Goal: Contribute content: Contribute content

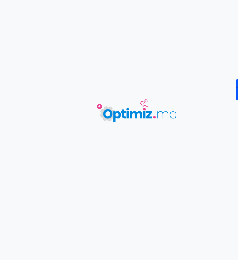
click at [67, 86] on body "0 mots 0.00 minutes 0 /0 mots Score SEO 0 /- termes Sauvegardé Contenu Métadonn…" at bounding box center [119, 130] width 238 height 260
type input "Actu - Créer son cabinet de conseil en gestion de patrimoine"
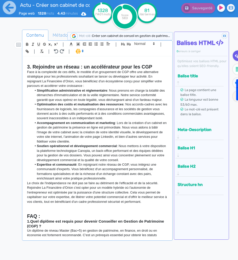
scroll to position [370, 0]
click at [59, 80] on p "Face à la complexité de ces défis, le modèle d'un groupement de CGP offre une a…" at bounding box center [97, 78] width 140 height 19
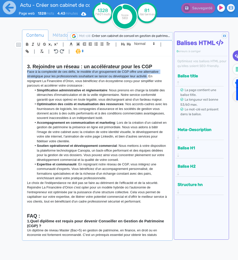
drag, startPoint x: 147, startPoint y: 81, endPoint x: 22, endPoint y: 76, distance: 125.5
click at [22, 76] on div "Contenu Métadonnées HTML | | H3 H4 H5 H6 Normal | | | | Créer son cabinet de co…" at bounding box center [127, 159] width 224 height 263
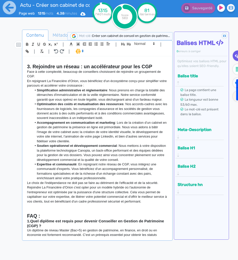
click at [95, 92] on strong "Simplification administrative et réglementaire" at bounding box center [72, 90] width 70 height 4
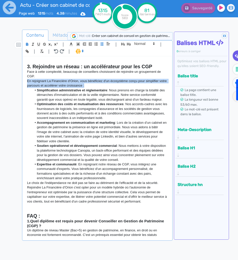
drag, startPoint x: 93, startPoint y: 90, endPoint x: 24, endPoint y: 86, distance: 69.1
click at [24, 86] on div "Créer son cabinet de conseil en gestion de patrimoine : Et si la solution était…" at bounding box center [97, 147] width 148 height 182
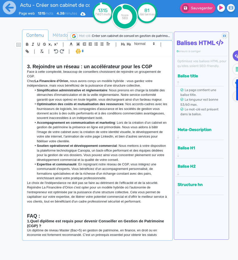
click at [41, 88] on p "Chez La Financière d’Orion , nous avons conçu un modèle hybride : vous gardez v…" at bounding box center [97, 83] width 140 height 9
click at [80, 106] on strong "Optimisation des coûts et mutualisation des ressources" at bounding box center [80, 104] width 87 height 4
click at [138, 88] on p "Chez La Financière d’Orion , nous avons conçu un modèle hybride : vous gardez v…" at bounding box center [97, 83] width 140 height 9
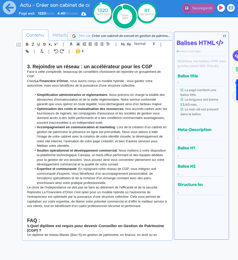
click at [142, 125] on li "Optimisation des coûts et mutualisation des ressources : Nos accords-cadres ave…" at bounding box center [100, 116] width 136 height 19
click at [96, 115] on li "Optimisation des coûts et mutualisation des ressources : Nos accords-cadres ave…" at bounding box center [100, 116] width 136 height 19
drag, startPoint x: 115, startPoint y: 186, endPoint x: 33, endPoint y: 99, distance: 119.2
click at [33, 99] on ul "Simplification administrative et réglementaire : Nous prenons en charge la tota…" at bounding box center [97, 139] width 140 height 93
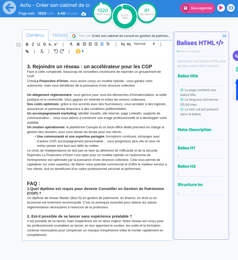
click at [38, 138] on strong "Une communauté et une expertise partagée" at bounding box center [70, 136] width 67 height 4
click at [74, 100] on p "Un allègement réglementaire : nous gérons pour vous les démarches d’immatricula…" at bounding box center [97, 97] width 140 height 9
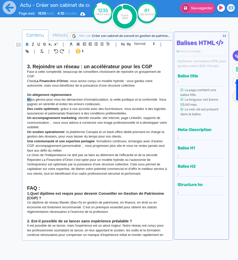
drag, startPoint x: 32, startPoint y: 104, endPoint x: 23, endPoint y: 104, distance: 9.1
click at [23, 104] on div "| | H3 H4 H5 H6 Normal | | | | Créer son cabinet de conseil en gestion de patri…" at bounding box center [97, 140] width 150 height 200
click at [27, 43] on icon "button" at bounding box center [27, 44] width 4 height 4
drag, startPoint x: 81, startPoint y: 97, endPoint x: 29, endPoint y: 96, distance: 51.4
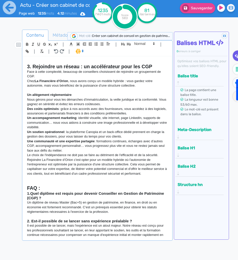
click at [29, 93] on p at bounding box center [97, 90] width 140 height 5
drag, startPoint x: 27, startPoint y: 98, endPoint x: 85, endPoint y: 97, distance: 58.0
click at [85, 97] on div "Créer son cabinet de conseil en gestion de patrimoine : Et si la solution était…" at bounding box center [97, 147] width 148 height 182
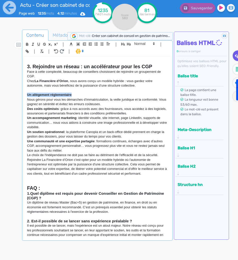
drag, startPoint x: 72, startPoint y: 100, endPoint x: 26, endPoint y: 99, distance: 46.2
click at [26, 99] on div "Créer son cabinet de conseil en gestion de patrimoine : Et si la solution était…" at bounding box center [97, 147] width 148 height 182
click at [137, 44] on span at bounding box center [144, 44] width 25 height 6
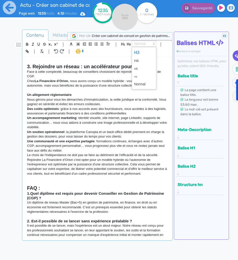
click at [139, 53] on span at bounding box center [144, 52] width 20 height 9
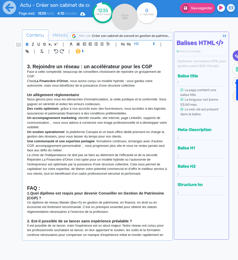
click at [98, 88] on p "Chez La Financière d’Orion , nous avons conçu un modèle hybride : vous gardez v…" at bounding box center [97, 83] width 140 height 9
click at [119, 106] on p "Nous gérons pour vous les démarches d’immatriculation, la veille juridique et l…" at bounding box center [97, 101] width 140 height 9
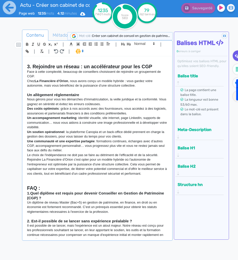
click at [62, 112] on p "Des coûts optimisés : grâce à nos accords avec des fournisseurs, vous accédez à…" at bounding box center [97, 110] width 140 height 9
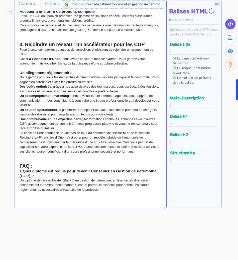
scroll to position [347, 0]
click at [56, 90] on p "Des coûts optimisés : grâce à nos accords avec des fournisseurs, vous accédez à…" at bounding box center [90, 88] width 140 height 9
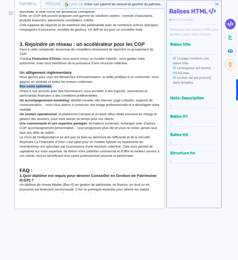
drag, startPoint x: 56, startPoint y: 90, endPoint x: 18, endPoint y: 89, distance: 37.9
click at [18, 89] on div "Créer son cabinet de conseil en gestion de patrimoine : Et si la solution était…" at bounding box center [90, 102] width 148 height 182
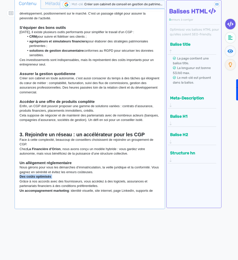
scroll to position [256, 0]
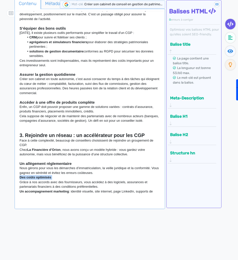
click at [49, 6] on span "Métadonnées" at bounding box center [59, 4] width 36 height 14
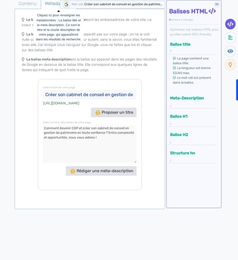
scroll to position [6, 0]
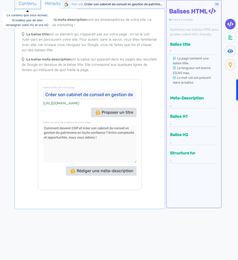
click at [28, 5] on span "Contenu" at bounding box center [28, 4] width 26 height 14
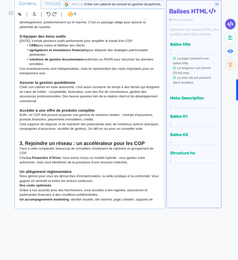
click at [3, 72] on div "Actu - Créer son cabinet de conseil en gestion de patrimoine Page web 1234 mots…" at bounding box center [111, 113] width 238 height 291
click at [226, 8] on nav at bounding box center [227, 130] width 10 height 260
click at [231, 15] on html "Actu - Créer son cabinet de conseil en gestion de patrimoine Page web 1234 mots…" at bounding box center [111, 98] width 238 height 260
click at [104, 225] on div "Contenu Métadonnées HTML | | H3 H4 H5 H6 Normal | | | | Créer son cabinet de co…" at bounding box center [90, 129] width 150 height 262
click at [231, 211] on html "Actu - Créer son cabinet de conseil en gestion de patrimoine Page web 1234 mots…" at bounding box center [111, 98] width 238 height 260
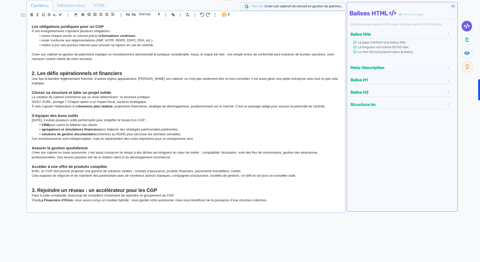
scroll to position [58, 0]
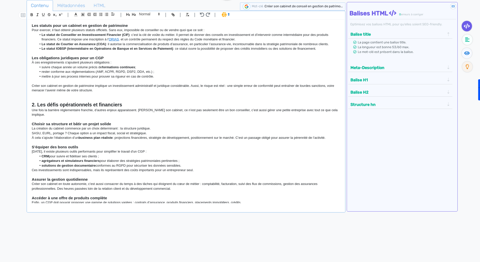
click at [177, 245] on div "Contenu Métadonnées HTML | | H3 H4 H5 H6 Normal | | | | Créer son cabinet de co…" at bounding box center [186, 132] width 318 height 264
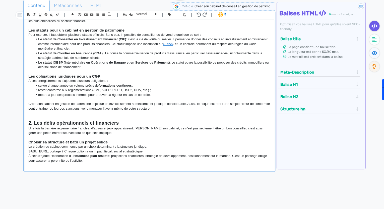
drag, startPoint x: 395, startPoint y: 1, endPoint x: 114, endPoint y: 80, distance: 291.3
click at [114, 80] on p "À ces enregistrements s’ajoutent plusieurs obligations :" at bounding box center [149, 81] width 242 height 5
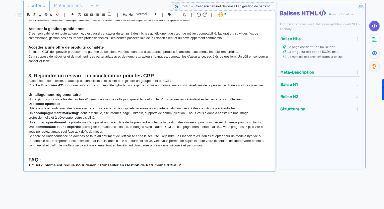
scroll to position [231, 0]
drag, startPoint x: 66, startPoint y: 103, endPoint x: 25, endPoint y: 103, distance: 41.4
click at [25, 103] on div "Créer son cabinet de conseil en gestion de patrimoine : Et si la solution était…" at bounding box center [149, 93] width 249 height 147
click at [141, 16] on span at bounding box center [145, 14] width 25 height 6
click at [142, 23] on span at bounding box center [146, 23] width 20 height 9
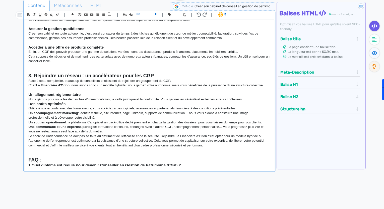
click at [29, 104] on strong "Des coûts optimisés" at bounding box center [46, 104] width 37 height 4
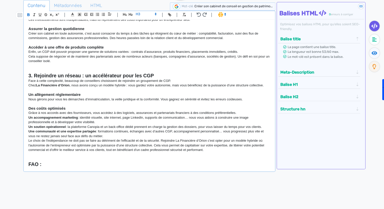
click at [27, 117] on div "Créer son cabinet de conseil en gestion de patrimoine : Et si la solution était…" at bounding box center [149, 93] width 249 height 147
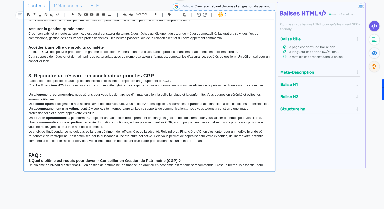
drag, startPoint x: 109, startPoint y: 132, endPoint x: 26, endPoint y: 94, distance: 90.7
click at [26, 94] on div "Créer son cabinet de conseil en gestion de patrimoine : Et si la solution était…" at bounding box center [149, 93] width 249 height 147
click at [102, 15] on line "button" at bounding box center [102, 15] width 0 height 0
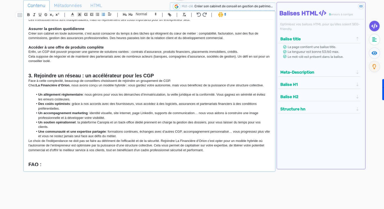
click at [44, 121] on strong "Un soutien opérationnel" at bounding box center [56, 123] width 37 height 4
click at [28, 139] on div "Créer son cabinet de conseil en gestion de patrimoine : Et si la solution était…" at bounding box center [149, 93] width 249 height 147
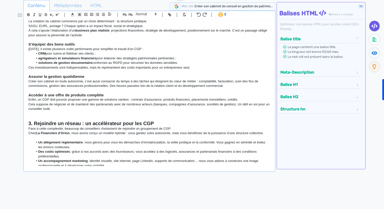
scroll to position [173, 0]
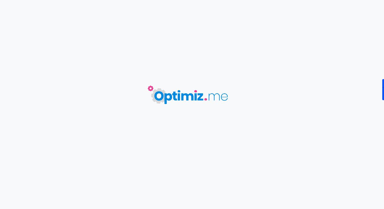
type input "Actu - Créer son cabinet de conseil en gestion de patrimoine"
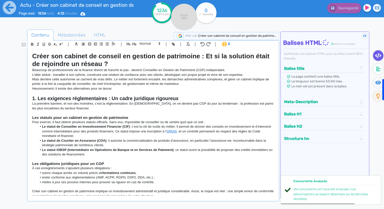
click at [152, 146] on li "Le statut de Courtier en Assurance (COA) : il autorise la commercialisation de …" at bounding box center [155, 143] width 237 height 9
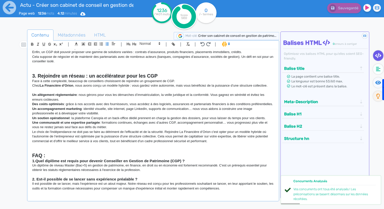
scroll to position [261, 0]
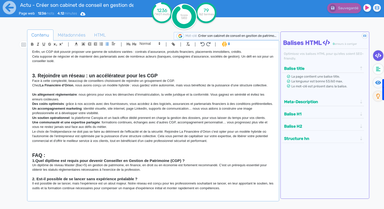
drag, startPoint x: 32, startPoint y: 93, endPoint x: 146, endPoint y: 130, distance: 119.9
click at [146, 130] on div "Créer son cabinet de conseil en gestion de patrimoine : Et si la solution était…" at bounding box center [152, 122] width 249 height 147
click at [107, 43] on icon "button" at bounding box center [107, 44] width 4 height 4
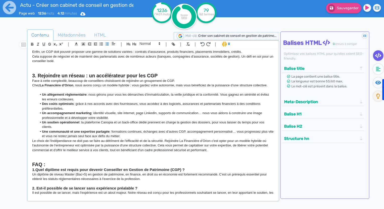
click at [106, 123] on li "Un soutien opérationnel : la plateforme Canopia et un back-office dédié prennen…" at bounding box center [155, 124] width 237 height 9
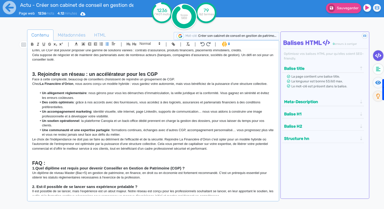
click at [133, 135] on li "Une communauté et une expertise partagée : formations continues, échanges avec …" at bounding box center [155, 132] width 237 height 9
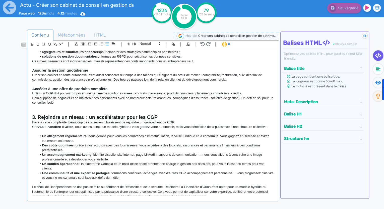
scroll to position [187, 0]
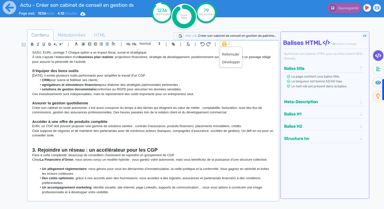
click at [228, 44] on icon at bounding box center [228, 44] width 5 height 5
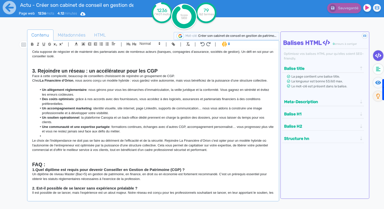
scroll to position [264, 0]
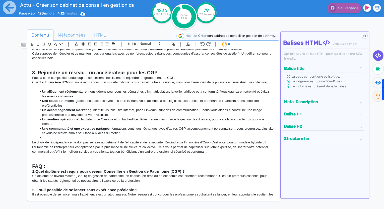
click at [127, 137] on li at bounding box center [155, 138] width 237 height 5
click at [101, 175] on p "Un diplôme de niveau Master (Bac+5) en gestion de patrimoine, en finance, en dr…" at bounding box center [153, 178] width 242 height 9
click at [119, 101] on li "Des coûts optimisés : grâce à nos accords avec des fournisseurs, vous accédez à…" at bounding box center [155, 103] width 237 height 9
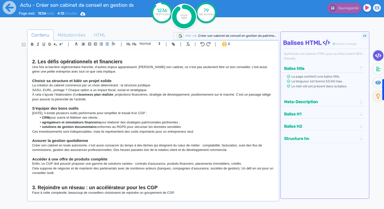
scroll to position [154, 0]
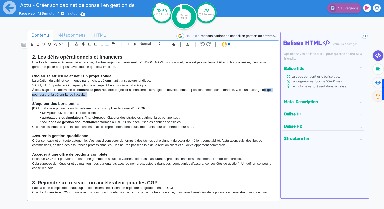
drag, startPoint x: 46, startPoint y: 95, endPoint x: 26, endPoint y: 97, distance: 20.2
click at [26, 97] on div "Contenu Métadonnées HTML | | H3 H4 H5 H6 Normal | | | | Créer son cabinet de co…" at bounding box center [199, 134] width 369 height 213
click at [82, 102] on h3 "S’équiper des bons outils" at bounding box center [153, 104] width 242 height 5
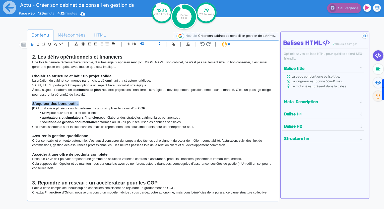
drag, startPoint x: 60, startPoint y: 103, endPoint x: 28, endPoint y: 103, distance: 32.4
click at [28, 103] on div "Créer son cabinet de conseil en gestion de patrimoine : Et si la solution était…" at bounding box center [152, 122] width 249 height 147
click at [159, 44] on icon at bounding box center [159, 43] width 5 height 5
click at [143, 83] on span at bounding box center [149, 84] width 20 height 8
click at [60, 109] on p "[DATE], il existe plusieurs outils performants pour simplifier le travail d'un …" at bounding box center [153, 108] width 242 height 5
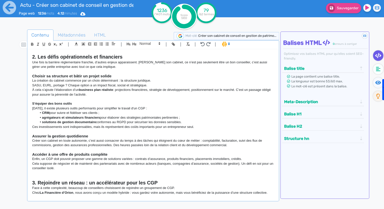
click at [25, 120] on div at bounding box center [21, 134] width 13 height 213
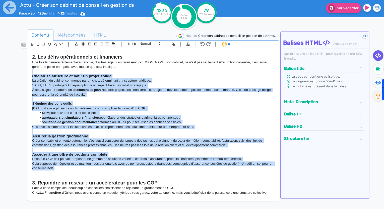
drag, startPoint x: 49, startPoint y: 146, endPoint x: 25, endPoint y: 73, distance: 76.3
click at [25, 73] on div "Contenu Métadonnées HTML | | H3 H4 H5 H6 Normal | | | | Créer son cabinet de co…" at bounding box center [199, 134] width 369 height 213
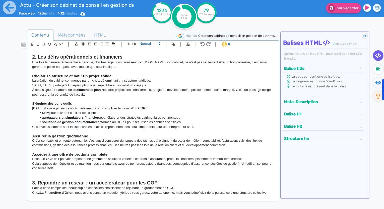
click at [148, 46] on span at bounding box center [149, 44] width 25 height 6
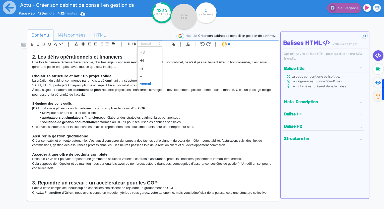
click at [142, 85] on span at bounding box center [149, 84] width 20 height 8
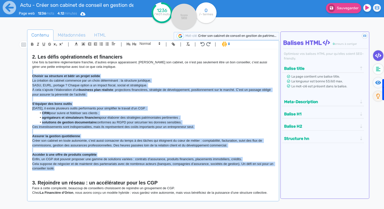
click at [109, 100] on p at bounding box center [153, 99] width 242 height 5
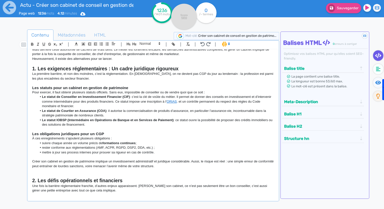
scroll to position [30, 0]
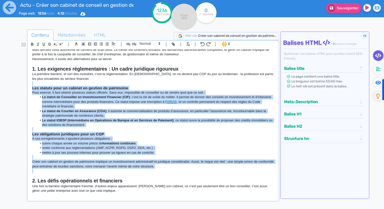
drag, startPoint x: 179, startPoint y: 170, endPoint x: 26, endPoint y: 86, distance: 174.3
click at [26, 86] on div "Contenu Métadonnées HTML | | H3 H4 H5 H6 Normal | | | | Créer son cabinet de co…" at bounding box center [199, 134] width 369 height 213
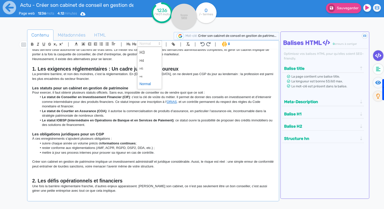
click at [144, 42] on span at bounding box center [149, 44] width 25 height 6
click at [146, 83] on span at bounding box center [149, 84] width 20 height 8
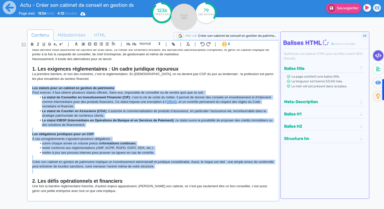
click at [131, 114] on li "Le statut de Courtier en Assurance (COA) : il autorise la commercialisation de …" at bounding box center [155, 113] width 237 height 9
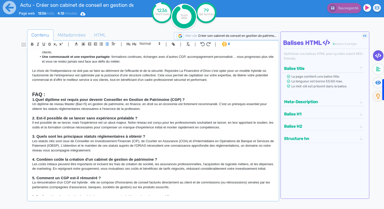
scroll to position [361, 0]
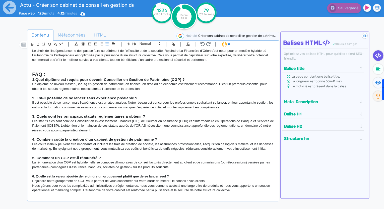
click at [123, 148] on p "Les coûts initiaux peuvent être importants et incluent les frais de création de…" at bounding box center [153, 146] width 242 height 9
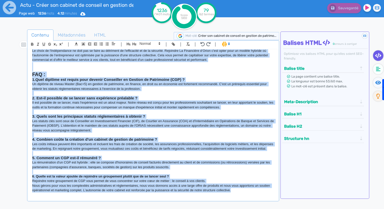
copy div "Créer son cabinet de conseil en gestion de patrimoine : Et si la solution était…"
click at [118, 101] on p "Il est possible de se lancer, mais l'expérience est un atout majeur. Notre rése…" at bounding box center [153, 105] width 242 height 9
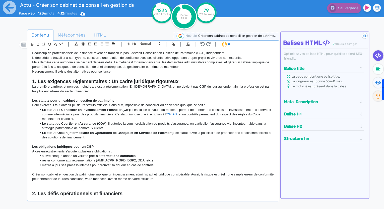
scroll to position [0, 0]
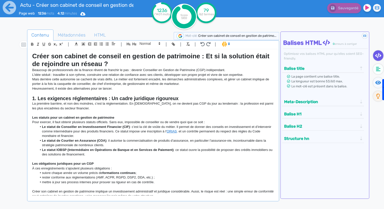
click at [116, 89] on p "Heureusement, il existe des alternatives pour se lancer." at bounding box center [153, 89] width 242 height 5
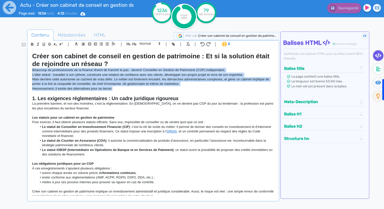
drag, startPoint x: 117, startPoint y: 89, endPoint x: 28, endPoint y: 70, distance: 91.2
click at [28, 70] on div "Créer son cabinet de conseil en gestion de patrimoine : Et si la solution était…" at bounding box center [152, 122] width 249 height 147
copy div "Beaucoup de professionnels de la finance rêvent de franchir le pas : devenir Co…"
click at [96, 89] on p "Heureusement, il existe des alternatives pour se lancer." at bounding box center [153, 89] width 242 height 5
drag, startPoint x: 94, startPoint y: 85, endPoint x: 31, endPoint y: 70, distance: 64.5
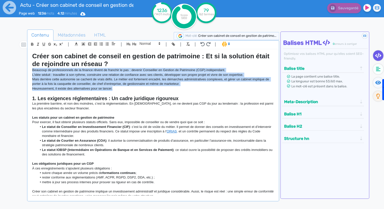
click at [31, 70] on div "Créer son cabinet de conseil en gestion de patrimoine : Et si la solution était…" at bounding box center [152, 122] width 249 height 147
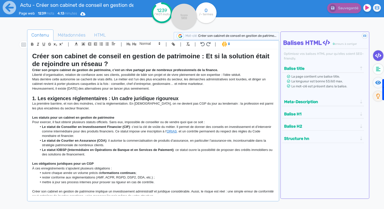
click at [181, 103] on p "La première barrière, et non des moindres, c’est la réglementation. En [DEMOGRA…" at bounding box center [153, 106] width 242 height 9
click at [109, 127] on strong "Le statut de Conseiller en Investissement Financier (CIF)" at bounding box center [86, 127] width 88 height 4
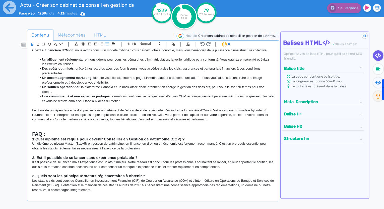
scroll to position [296, 0]
click at [47, 125] on p at bounding box center [153, 124] width 242 height 5
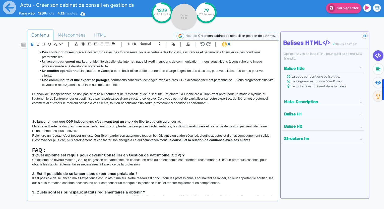
scroll to position [313, 0]
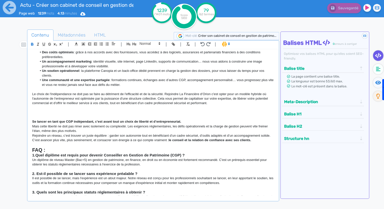
click at [83, 120] on strong "Se lancer en tant que CGP indépendant, c’est avant tout un choix de liberté et …" at bounding box center [106, 122] width 149 height 4
click at [34, 125] on p "Mais cette liberté ne doit pas rimer avec isolement ou complexité. Les exigence…" at bounding box center [153, 128] width 242 height 9
click at [39, 166] on p "Un diplôme de niveau Master (Bac+5) en gestion de patrimoine, en finance, en dr…" at bounding box center [153, 162] width 242 height 9
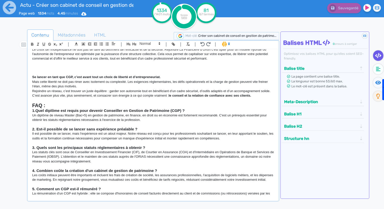
scroll to position [393, 0]
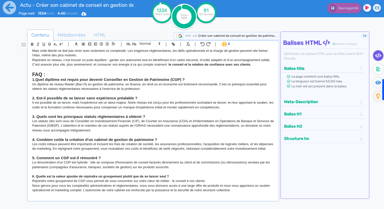
click at [127, 138] on strong "4. Combien coûte la création d'un cabinet de gestion de patrimoine ?" at bounding box center [94, 140] width 125 height 4
click at [36, 72] on strong "FAQ :" at bounding box center [38, 75] width 13 height 6
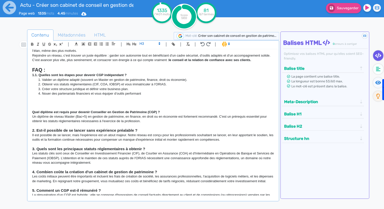
click at [39, 75] on strong "1.1. Quelles sont les étapes pour devenir CGP indépendant ?" at bounding box center [79, 75] width 94 height 4
click at [39, 75] on strong "1.Quelles sont les étapes pour devenir CGP indépendant ?" at bounding box center [77, 75] width 91 height 4
click at [142, 42] on span at bounding box center [149, 44] width 25 height 6
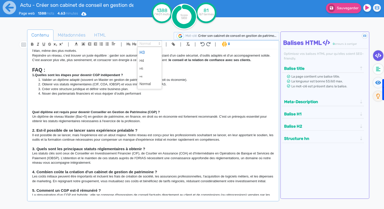
click at [145, 52] on span at bounding box center [149, 52] width 20 height 9
click at [123, 81] on li "Valider un diplôme adapté (souvent un Master en gestion de patrimoine, finance,…" at bounding box center [155, 80] width 237 height 5
click at [158, 93] on li "Nouer des partenariats financiers et vous équiper d’outils performant" at bounding box center [155, 94] width 237 height 5
click at [158, 110] on strong "Quel diplôme est requis pour devenir Conseiller en Gestion de Patrimoine (CGP) ?" at bounding box center [96, 112] width 128 height 4
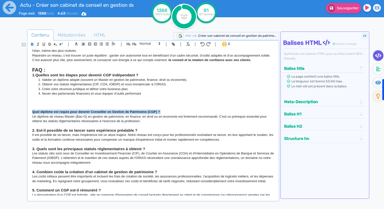
click at [158, 110] on strong "Quel diplôme est requis pour devenir Conseiller en Gestion de Patrimoine (CGP) ?" at bounding box center [96, 112] width 128 height 4
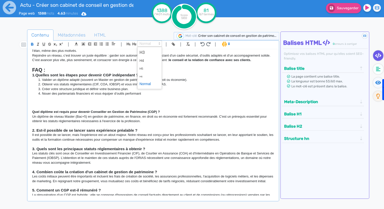
click at [142, 43] on span at bounding box center [149, 44] width 25 height 6
click at [141, 50] on span at bounding box center [149, 52] width 20 height 9
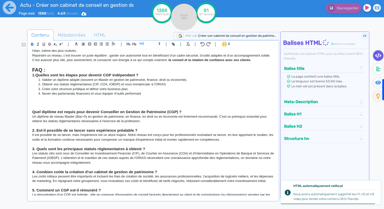
click at [105, 87] on li "Créer votre structure juridique et définir votre business plan." at bounding box center [155, 89] width 237 height 5
click at [31, 112] on div "Créer son cabinet de conseil en gestion de patrimoine : Et si la solution était…" at bounding box center [152, 122] width 249 height 147
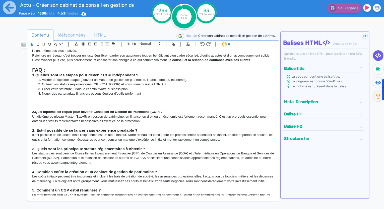
click at [35, 111] on strong "2.Quel diplôme est requis pour devenir Conseiller en Gestion de Patrimoine (CGP…" at bounding box center [97, 112] width 130 height 4
click at [147, 43] on span at bounding box center [149, 44] width 25 height 6
click at [147, 52] on span at bounding box center [149, 52] width 20 height 9
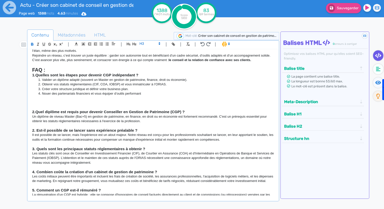
click at [119, 84] on li "Obtenir vos statuts réglementaires (CIF, COA, IOBSP) et vous immatriculer à l’O…" at bounding box center [155, 84] width 237 height 5
click at [39, 112] on strong "2.Quel diplôme est requis pour devenir Conseiller en Gestion de Patrimoine (CGP…" at bounding box center [108, 112] width 152 height 4
click at [36, 111] on strong "2.Quel diplôme est requis pour devenir Conseiller en Gestion de Patrimoine (CGP…" at bounding box center [108, 112] width 152 height 4
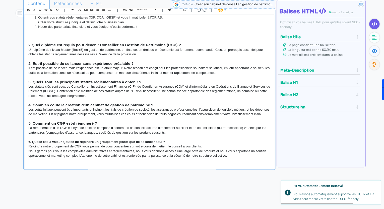
click at [33, 80] on strong "3. Quels sont les principaux statuts réglementaires à obtenir ?" at bounding box center [84, 82] width 113 height 4
click at [35, 80] on strong "3. Quels sont les principaux statuts réglementaires à obtenir ?" at bounding box center [84, 82] width 113 height 4
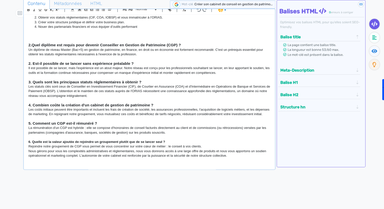
click at [36, 43] on strong "2.Quel diplôme est requis pour devenir Conseiller en Gestion de Patrimoine (CGP…" at bounding box center [104, 45] width 152 height 4
click at [34, 43] on strong "2.Quel diplôme est requis pour devenir Conseiller en Gestion de Patrimoine (CGP…" at bounding box center [104, 45] width 152 height 4
click at [53, 51] on p "Un diplôme de niveau Master (Bac+5) en gestion de patrimoine, en finance, en dr…" at bounding box center [149, 52] width 242 height 9
click at [254, 190] on div "Contenu Métadonnées HTML | | H3 H4 H5 H6 Normal | | | | Créer son cabinet de co…" at bounding box center [149, 103] width 252 height 211
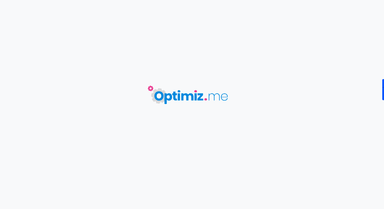
type input "Actu - Créer son cabinet de conseil en gestion de patrimoine"
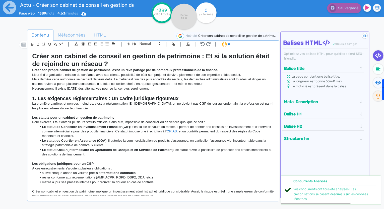
click at [190, 148] on li "Le statut IOBSP (Intermédiaire en Opérations de Banque et en Services de Paieme…" at bounding box center [155, 152] width 237 height 9
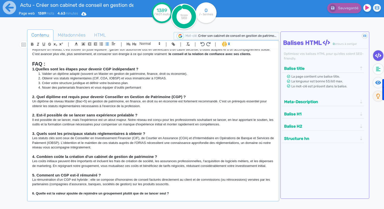
scroll to position [421, 0]
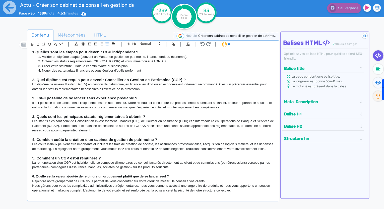
click at [154, 68] on li "Nouer des partenariats financiers et vous équiper d’outils performant" at bounding box center [155, 70] width 237 height 5
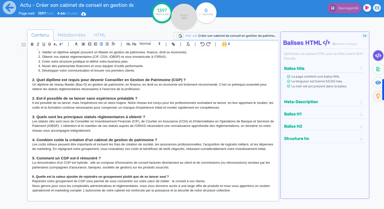
click at [162, 74] on p at bounding box center [153, 75] width 242 height 5
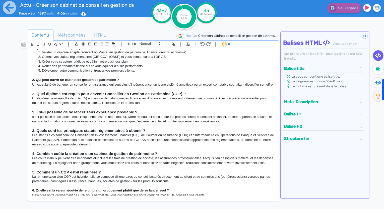
click at [32, 85] on p "Un ex-salarié de banque, un conseiller en assurance qui veut plus d’indépendanc…" at bounding box center [153, 85] width 242 height 5
click at [42, 80] on strong "2. Qui peut ouvrir un cabinet de gestion de patrimoine ?" at bounding box center [75, 80] width 87 height 4
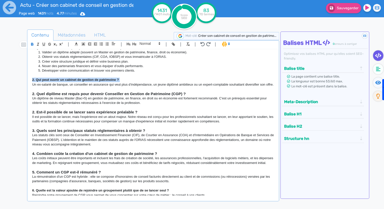
click at [42, 80] on strong "2. Qui peut ouvrir un cabinet de gestion de patrimoine ?" at bounding box center [75, 80] width 87 height 4
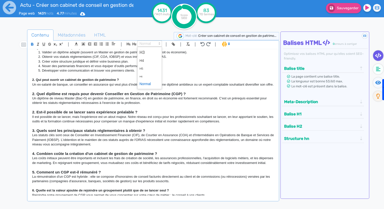
click at [143, 43] on span at bounding box center [149, 44] width 25 height 6
click at [147, 50] on span at bounding box center [149, 52] width 20 height 9
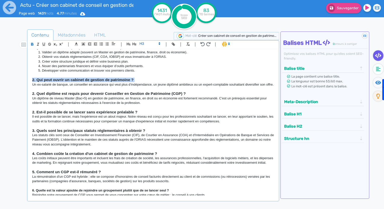
click at [36, 81] on strong "2. Qui peut ouvrir un cabinet de gestion de patrimoine ?" at bounding box center [82, 80] width 101 height 4
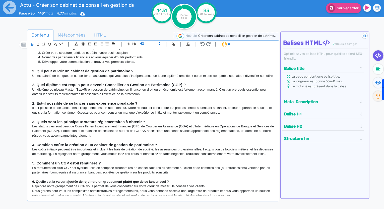
scroll to position [444, 0]
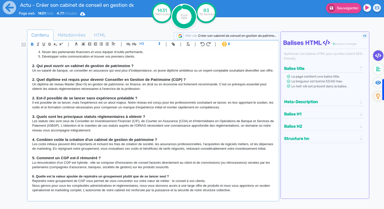
click at [34, 78] on strong "2. Quel diplôme est requis pour devenir Conseiller en Gestion de Patrimoine (CG…" at bounding box center [108, 80] width 153 height 4
click at [34, 96] on strong "2. Est-il possible de se lancer sans expérience préalable ?" at bounding box center [84, 98] width 105 height 4
click at [34, 115] on strong "3. Quels sont les principaux statuts réglementaires à obtenir ?" at bounding box center [88, 117] width 113 height 4
click at [35, 138] on strong "4. Combien coûte la création d'un cabinet de gestion de patrimoine ?" at bounding box center [94, 140] width 125 height 4
click at [34, 158] on strong "5. Comment un CGP est-il rémunéré ?" at bounding box center [66, 158] width 68 height 4
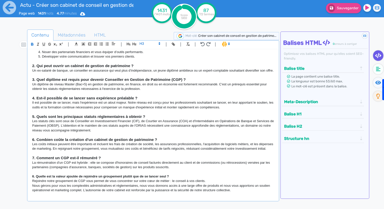
click at [32, 177] on strong "6. Quelle est la valeur ajoutée de rejoindre un groupement plutôt que de se lan…" at bounding box center [100, 177] width 137 height 4
click at [32, 177] on strong "8. Quelle est la valeur ajoutée de rejoindre un groupement plutôt que de se lan…" at bounding box center [100, 177] width 137 height 4
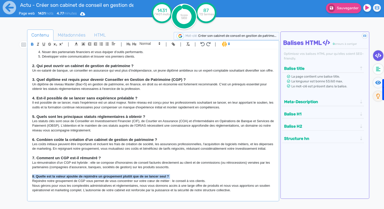
click at [32, 177] on strong "8. Quelle est la valeur ajoutée de rejoindre un groupement plutôt que de se lan…" at bounding box center [100, 177] width 137 height 4
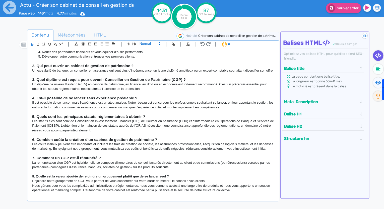
click at [149, 44] on span at bounding box center [149, 44] width 25 height 6
click at [150, 49] on span at bounding box center [149, 52] width 20 height 9
click at [135, 101] on p "Il est possible de se lancer, mais l'expérience est un atout majeur. Notre rése…" at bounding box center [153, 105] width 242 height 9
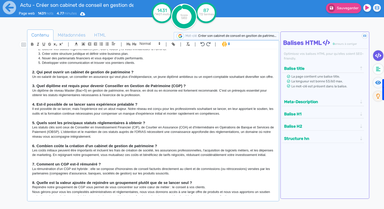
scroll to position [429, 0]
click at [140, 93] on p "Un diplôme de niveau Master (Bac+5) en gestion de patrimoine, en finance, en dr…" at bounding box center [153, 92] width 242 height 9
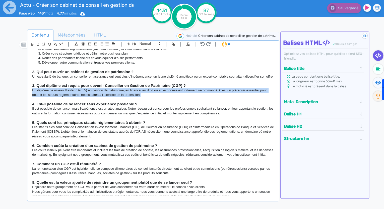
drag, startPoint x: 143, startPoint y: 99, endPoint x: 31, endPoint y: 94, distance: 112.7
click at [31, 94] on div "Créer son cabinet de conseil en gestion de patrimoine : Et si la solution était…" at bounding box center [152, 122] width 249 height 147
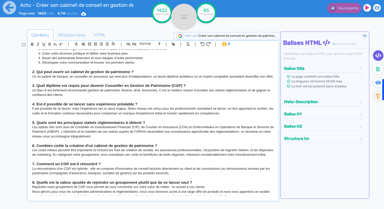
click at [98, 120] on p at bounding box center [153, 118] width 242 height 5
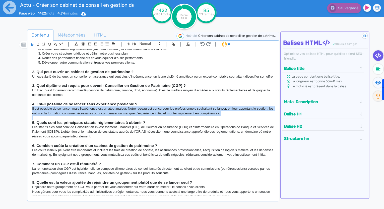
drag, startPoint x: 238, startPoint y: 121, endPoint x: 29, endPoint y: 111, distance: 209.9
click at [29, 111] on div "Créer son cabinet de conseil en gestion de patrimoine : Et si la solution était…" at bounding box center [152, 122] width 249 height 147
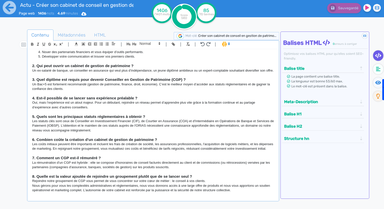
scroll to position [444, 0]
click at [113, 142] on p "Les coûts initiaux peuvent être importants et incluent les frais de création de…" at bounding box center [153, 146] width 242 height 9
click at [230, 142] on p "Les coûts initiaux peuvent être importants et incluent les frais de création de…" at bounding box center [153, 146] width 242 height 9
click at [256, 124] on p "Les statuts clés sont ceux de Conseiller en Investissement Financier (CIF), de …" at bounding box center [153, 126] width 242 height 14
click at [76, 153] on p at bounding box center [153, 153] width 242 height 5
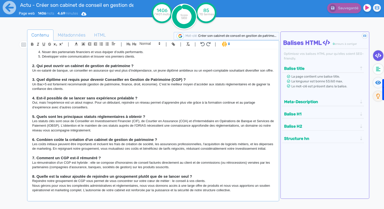
click at [99, 143] on p "Les coûts initiaux peuvent être importants et incluent les frais de création de…" at bounding box center [153, 146] width 242 height 9
click at [89, 144] on p "Les coûts initiaux peuvent être importants et incluent les frais de création de…" at bounding box center [153, 146] width 242 height 9
click at [96, 145] on p "Les coûts initiaux peuvent être importants et incluent les frais de création de…" at bounding box center [153, 146] width 242 height 9
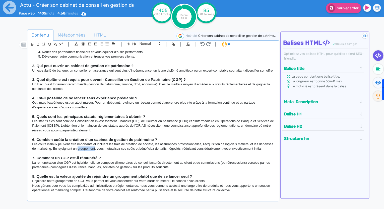
click at [96, 145] on p "Les coûts initiaux peuvent être importants et incluent les frais de création de…" at bounding box center [153, 146] width 242 height 9
click at [159, 170] on p at bounding box center [153, 172] width 242 height 5
click at [168, 167] on p "La rémunération d'un CGP est hybride : elle se compose d'honoraires de conseil …" at bounding box center [153, 165] width 242 height 9
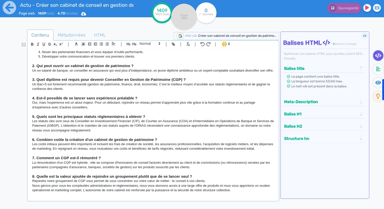
click at [110, 176] on strong "8. Quelle est la valeur ajoutée de rejoindre un groupement plutôt que de se lan…" at bounding box center [112, 177] width 160 height 4
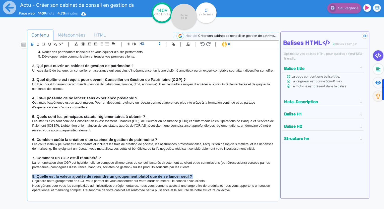
click at [110, 176] on strong "8. Quelle est la valeur ajoutée de rejoindre un groupement plutôt que de se lan…" at bounding box center [112, 177] width 160 height 4
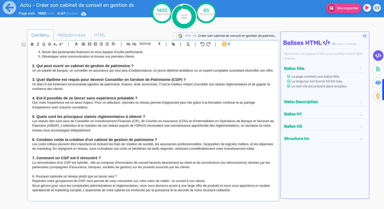
click at [73, 177] on p "8. Pourquoi rejoindre un réseau plutôt que se lancer seul ?" at bounding box center [153, 177] width 242 height 5
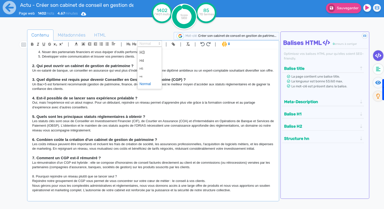
click at [143, 45] on span at bounding box center [149, 44] width 25 height 6
click at [146, 53] on span at bounding box center [149, 52] width 20 height 9
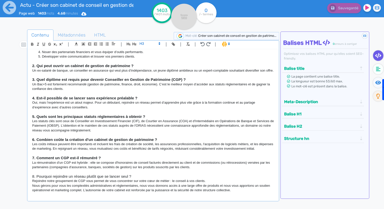
click at [59, 78] on strong "3. Quel diplôme est requis pour devenir Conseiller en Gestion de Patrimoine (CG…" at bounding box center [108, 80] width 153 height 4
click at [48, 176] on h3 "8. Pourquoi rejoindre un réseau plutôt que se lancer seul ?" at bounding box center [153, 177] width 242 height 5
click at [33, 42] on icon "button" at bounding box center [32, 44] width 4 height 4
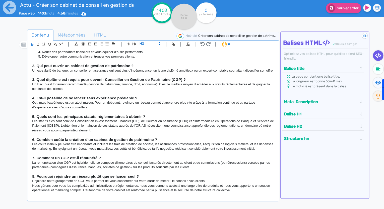
click at [115, 138] on strong "6. Combien coûte la création d'un cabinet de gestion de patrimoine ?" at bounding box center [94, 140] width 125 height 4
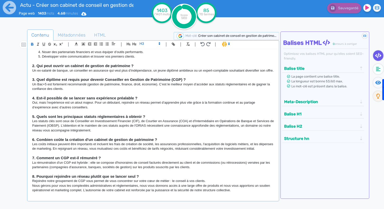
click at [74, 189] on p "Nous gérons pour vous les complexités administratives et réglementaires, nous v…" at bounding box center [153, 188] width 242 height 9
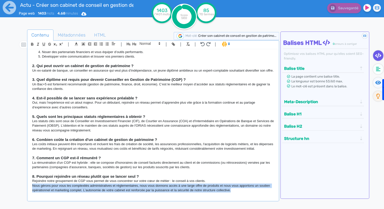
click at [74, 189] on p "Nous gérons pour vous les complexités administratives et réglementaires, nous v…" at bounding box center [153, 188] width 242 height 9
click at [59, 184] on p "Nous gérons pour vous les complexités administratives et réglementaires, nous v…" at bounding box center [153, 188] width 242 height 9
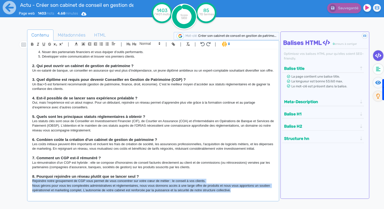
drag, startPoint x: 32, startPoint y: 180, endPoint x: 233, endPoint y: 191, distance: 201.4
click at [233, 191] on div "Créer son cabinet de conseil en gestion de patrimoine : Et si la solution était…" at bounding box center [152, 122] width 249 height 147
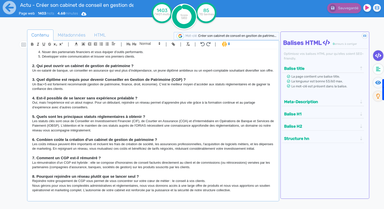
scroll to position [435, 0]
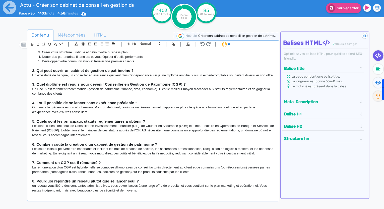
click at [40, 187] on p "un réseau vous libère des contraintes administratives, vous ouvre l’accès à une…" at bounding box center [153, 188] width 242 height 9
click at [252, 191] on p "Un groupement de conseillers en gestion de patrimoine vous libère des contraint…" at bounding box center [153, 188] width 242 height 9
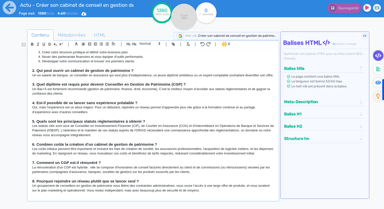
click at [113, 187] on p "Un groupement de conseillers en gestion de patrimoine vous libère des contraint…" at bounding box center [153, 188] width 242 height 9
click at [115, 191] on p "Un groupement de conseillers en gestion de patrimoine vous libère des contraint…" at bounding box center [153, 188] width 242 height 9
click at [215, 190] on p "Un groupement de conseillers en gestion de patrimoine vous libère des contraint…" at bounding box center [153, 188] width 242 height 9
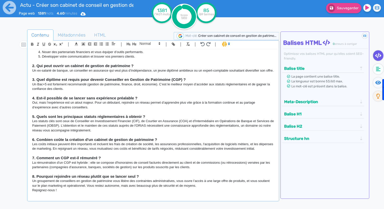
scroll to position [439, 0]
click at [69, 188] on p "Rejoignez-nous !" at bounding box center [153, 190] width 242 height 5
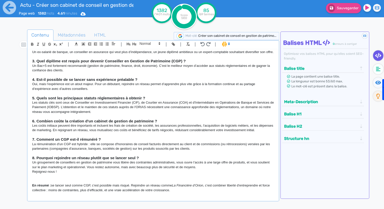
scroll to position [458, 0]
drag, startPoint x: 52, startPoint y: 186, endPoint x: 49, endPoint y: 186, distance: 3.5
click at [49, 186] on p "En résumé : se lancer seul comme CGP, c’est possible mais risqué. Rejoindre un …" at bounding box center [153, 188] width 242 height 9
drag, startPoint x: 52, startPoint y: 186, endPoint x: 28, endPoint y: 188, distance: 24.7
click at [28, 188] on div "| | H3 H4 H5 H6 Normal | | | | Créer son cabinet de conseil en gestion de patri…" at bounding box center [153, 120] width 252 height 161
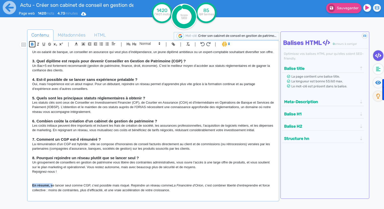
click at [32, 44] on icon "button" at bounding box center [32, 44] width 2 height 1
click at [91, 124] on p "Les coûts initiaux peuvent être importants et incluent les frais de création de…" at bounding box center [153, 128] width 242 height 9
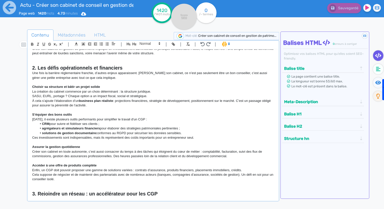
scroll to position [162, 0]
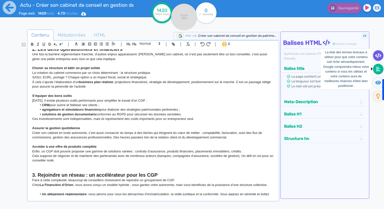
click at [376, 69] on icon at bounding box center [378, 69] width 5 height 5
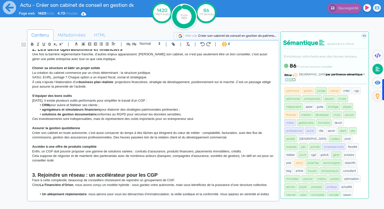
scroll to position [164, 0]
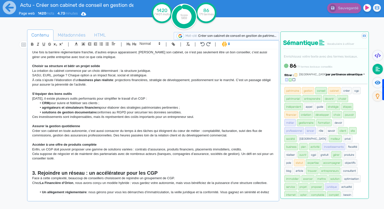
click at [148, 97] on p "[DATE], il existe plusieurs outils performants pour simplifier le travail d'un …" at bounding box center [153, 99] width 242 height 5
click at [352, 94] on span "cgp" at bounding box center [356, 90] width 8 height 7
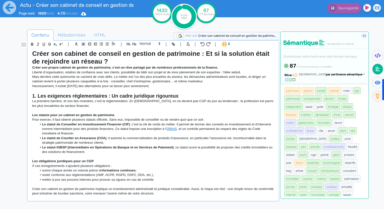
scroll to position [3, 0]
click at [177, 101] on p "La première barrière, et non des moindres, c’est la réglementation. En [DEMOGRA…" at bounding box center [153, 103] width 242 height 9
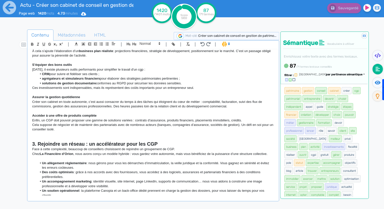
scroll to position [193, 0]
click at [148, 69] on p "[DATE], il existe plusieurs outils performants pour simplifier le travail d'un …" at bounding box center [153, 69] width 242 height 5
click at [150, 106] on p "Créer son cabinet en toute autonomie, c’est aussi consacrer du temps à des tâch…" at bounding box center [153, 104] width 242 height 9
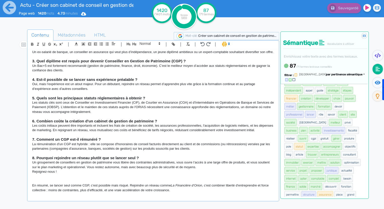
scroll to position [17, 0]
click at [35, 163] on p "Un groupement de conseillers en gestion de patrimoine vous libère des contraint…" at bounding box center [153, 165] width 242 height 9
click at [125, 163] on p "En tant que groupement de conseillers en gestion de patrimoine vous libère des …" at bounding box center [153, 165] width 242 height 9
click at [123, 163] on p "En tant que groupement de conseillers en gestion de patrimoine vous libère des …" at bounding box center [153, 165] width 242 height 9
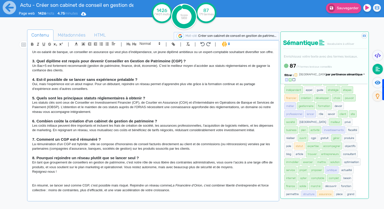
click at [168, 162] on p "En tant que groupement de conseillers en gestion de patrimoine, c'est notre rôl…" at bounding box center [153, 165] width 242 height 9
click at [216, 164] on p "En tant que groupement de conseillers en gestion de patrimoine, c'est notre rôl…" at bounding box center [153, 165] width 242 height 9
click at [220, 163] on p "En tant que groupement de conseillers en gestion de patrimoine, c'est notre rôl…" at bounding box center [153, 165] width 242 height 9
click at [237, 163] on p "En tant que groupement de conseillers en gestion de patrimoine, c'est notre rôl…" at bounding box center [153, 165] width 242 height 9
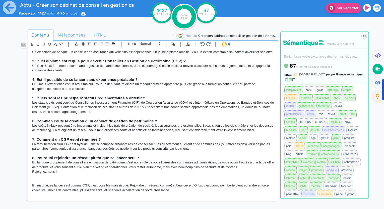
click at [59, 167] on p "En tant que groupement de conseillers en gestion de patrimoine, c'est notre rôl…" at bounding box center [153, 165] width 242 height 9
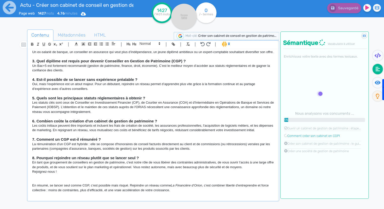
click at [80, 166] on p "En tant que groupement de conseillers en gestion de patrimoine, c'est notre rôl…" at bounding box center [153, 165] width 242 height 9
click at [145, 175] on p at bounding box center [153, 177] width 242 height 5
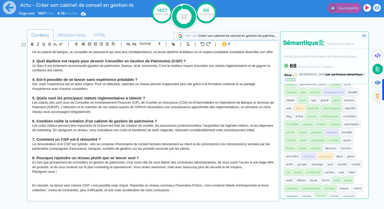
scroll to position [55, 0]
click at [325, 160] on li "avantage" at bounding box center [317, 164] width 16 height 8
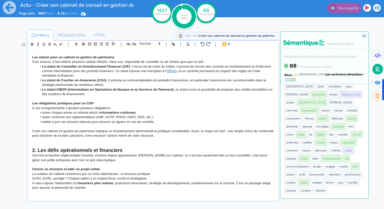
scroll to position [61, 0]
click at [190, 135] on p "Créer son cabinet en gestion de patrimoine implique un investissement administr…" at bounding box center [153, 133] width 242 height 9
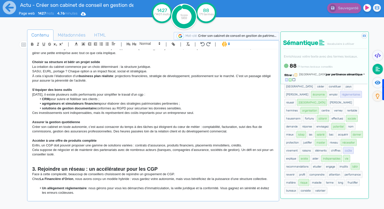
scroll to position [168, 0]
click at [244, 129] on p "Créer son cabinet en toute autonomie, c’est aussi consacrer du temps à des tâch…" at bounding box center [153, 129] width 242 height 9
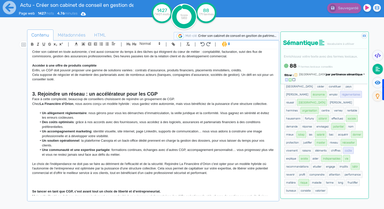
scroll to position [244, 0]
click at [159, 106] on p at bounding box center [153, 108] width 242 height 5
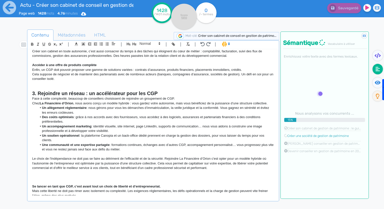
click at [173, 129] on li "Un accompagnement marketing : identité visuelle, site internet, page LinkedIn, …" at bounding box center [155, 128] width 237 height 9
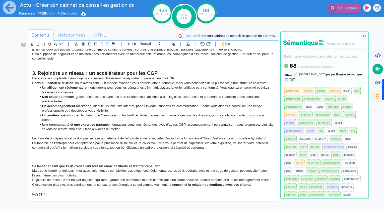
scroll to position [261, 0]
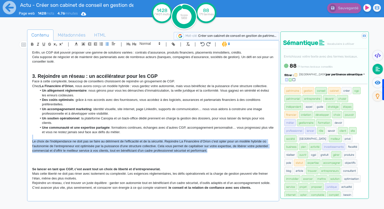
drag, startPoint x: 211, startPoint y: 151, endPoint x: 32, endPoint y: 138, distance: 179.3
click at [32, 138] on div "Créer son cabinet de conseil en gestion de patrimoine : Et si la solution était…" at bounding box center [152, 122] width 249 height 147
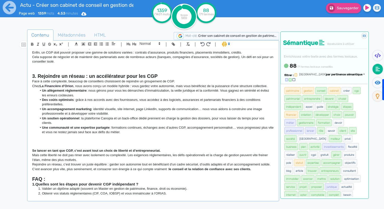
click at [40, 144] on p at bounding box center [153, 146] width 242 height 5
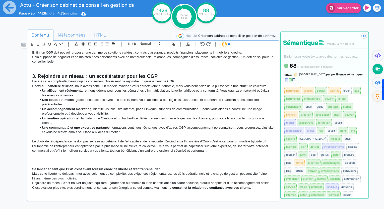
click at [170, 154] on p at bounding box center [153, 155] width 242 height 5
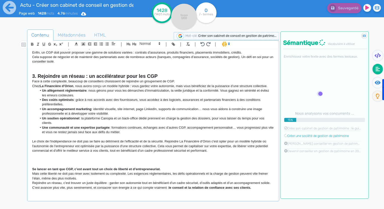
click at [74, 150] on p "Le choix de l'indépendance ne doit pas se faire au détriment de l'efficacité et…" at bounding box center [153, 146] width 242 height 14
click at [79, 150] on p "Le choix de l'indépendance ne doit pas se faire au détriment de l'efficacité et…" at bounding box center [153, 146] width 242 height 14
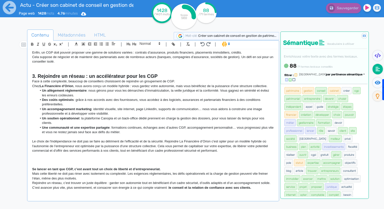
click at [196, 161] on p at bounding box center [153, 160] width 242 height 5
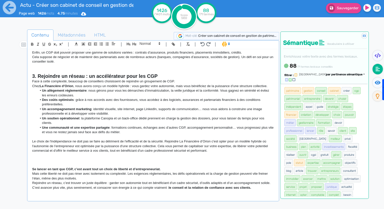
click at [71, 152] on p "Le choix de l'indépendance ne doit pas se faire au détriment de l'efficacité et…" at bounding box center [153, 146] width 242 height 14
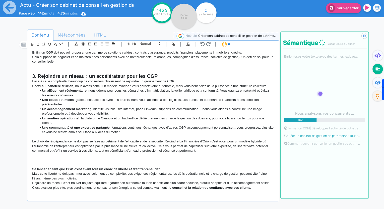
click at [78, 150] on p "Le choix de l'indépendance ne doit pas se faire au détriment de l'efficacité et…" at bounding box center [153, 146] width 242 height 14
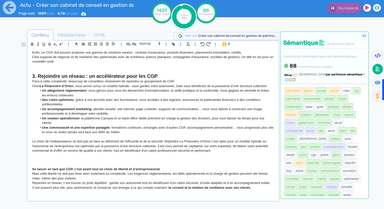
click at [195, 161] on p at bounding box center [153, 160] width 242 height 5
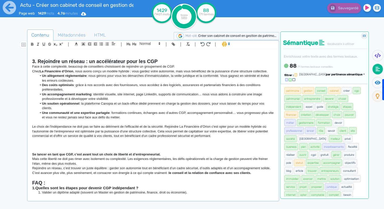
scroll to position [276, 0]
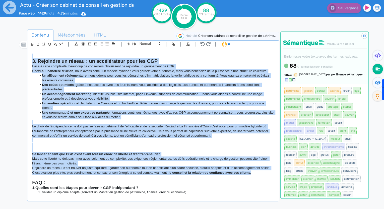
drag, startPoint x: 38, startPoint y: 53, endPoint x: 269, endPoint y: 173, distance: 259.6
click at [269, 173] on div "Créer son cabinet de conseil en gestion de patrimoine : Et si la solution était…" at bounding box center [152, 122] width 249 height 147
copy div "5. Loremipsu do sitame : co adipiscingel sedd eiu TEM Inci u labor etdolorema, …"
